Goal: Information Seeking & Learning: Learn about a topic

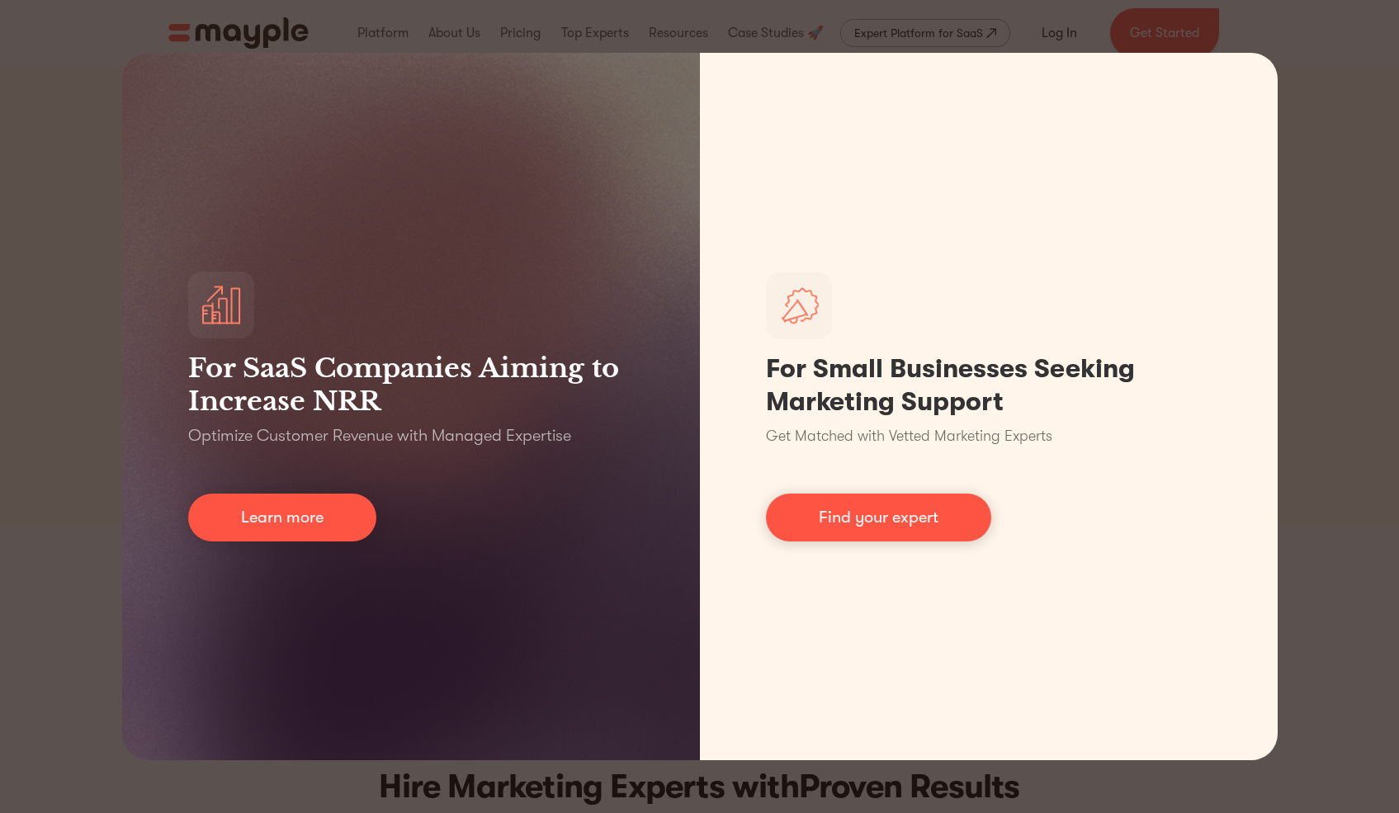
click at [1282, 135] on div "For SaaS Companies Aiming to Increase NRR Optimize Customer Revenue with Manage…" at bounding box center [699, 406] width 1399 height 813
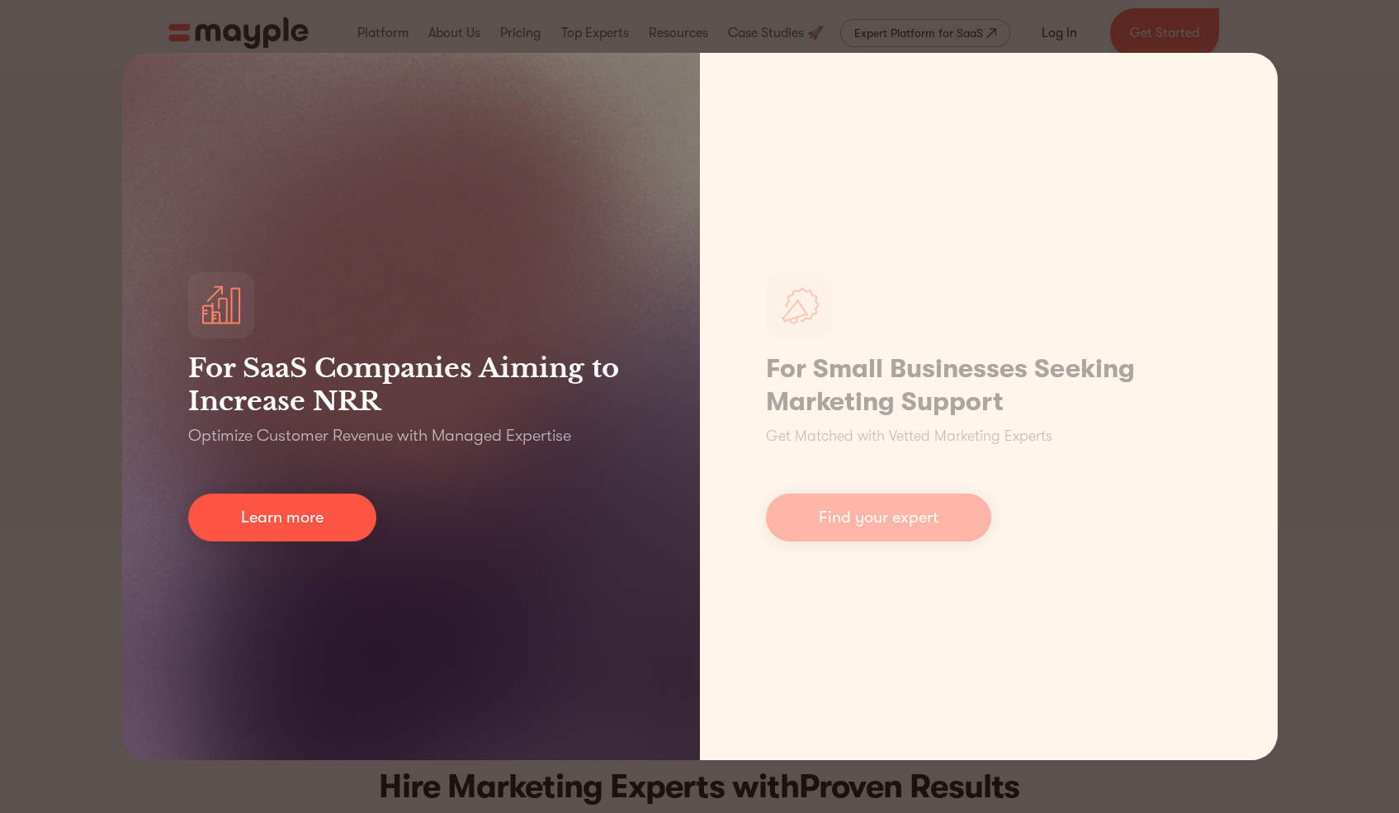
click at [122, 133] on div "For SaaS Companies Aiming to Increase NRR Optimize Customer Revenue with Manage…" at bounding box center [411, 406] width 578 height 707
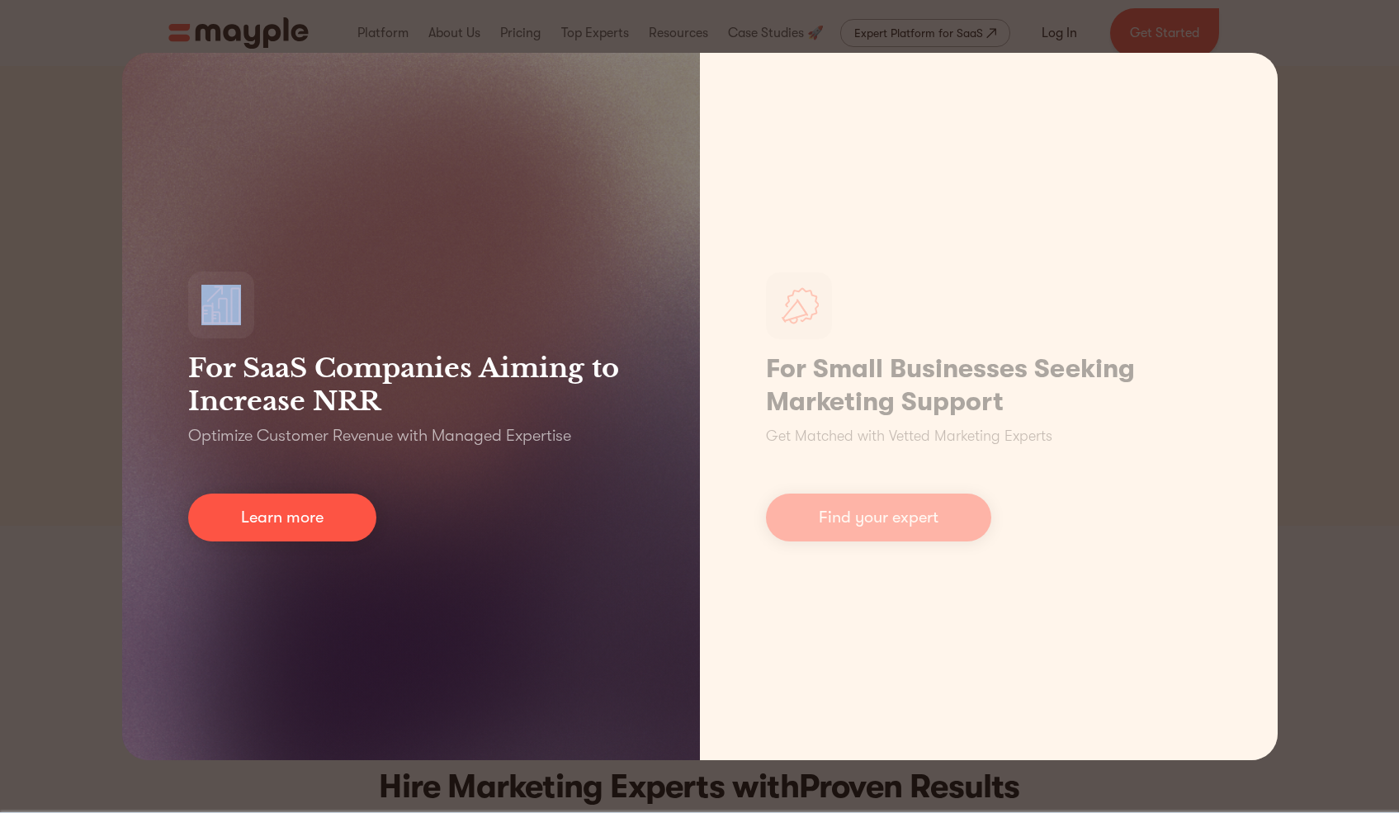
click at [122, 133] on div "For SaaS Companies Aiming to Increase NRR Optimize Customer Revenue with Manage…" at bounding box center [411, 406] width 578 height 707
click at [324, 512] on link "Learn more" at bounding box center [282, 518] width 188 height 48
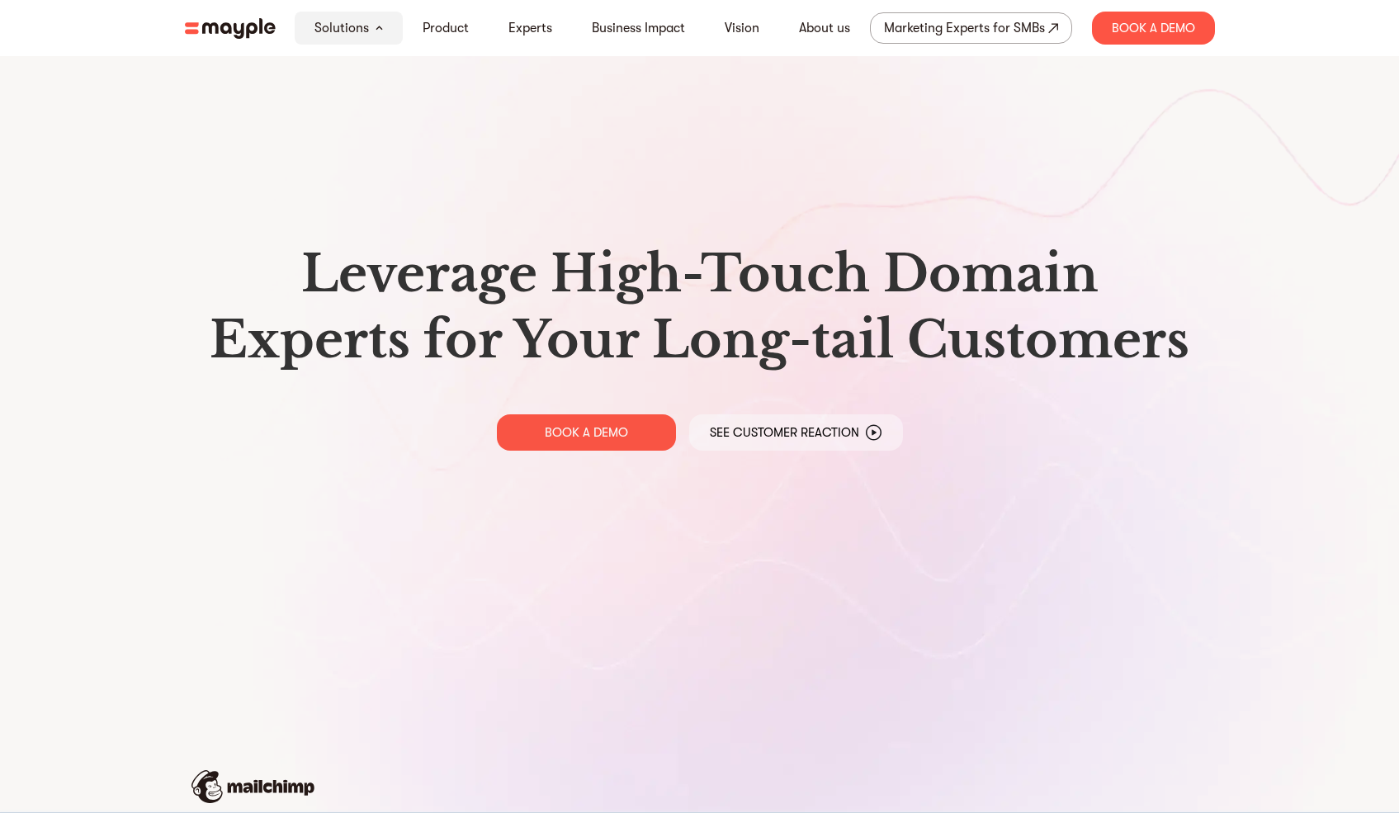
click at [215, 25] on img at bounding box center [230, 28] width 91 height 21
